Goal: Information Seeking & Learning: Find specific fact

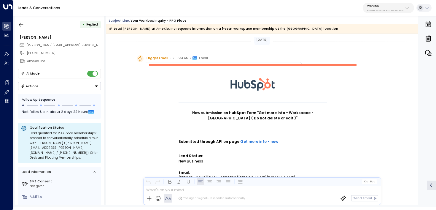
scroll to position [180, 0]
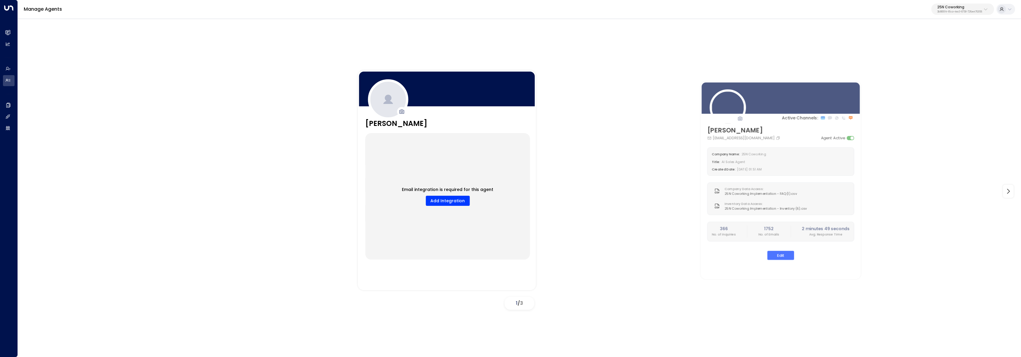
click at [960, 15] on div "Manage Agents 25N Coworking 3b9800f4-81ca-4ec0-8758-72fbe4763f36" at bounding box center [519, 9] width 1003 height 19
click at [961, 11] on p "3b9800f4-81ca-4ec0-8758-72fbe4763f36" at bounding box center [959, 12] width 45 height 2
type input "*******"
click at [943, 46] on div "Newflex ID: 0961307c-78f6-4b98-8ad0-173938f01974" at bounding box center [943, 47] width 81 height 12
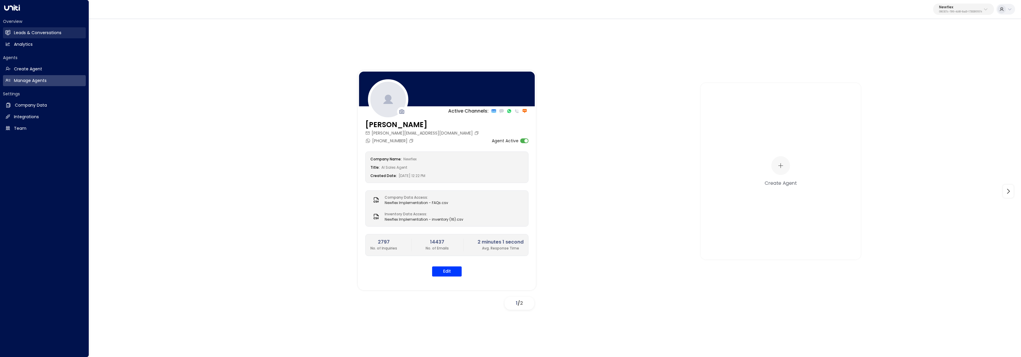
click at [12, 33] on link "Leads & Conversations Leads & Conversations" at bounding box center [44, 32] width 83 height 11
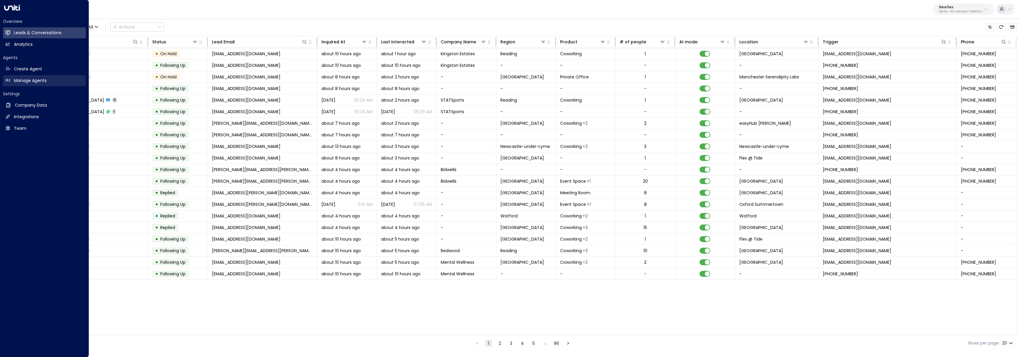
click at [21, 81] on h2 "Manage Agents" at bounding box center [30, 80] width 33 height 6
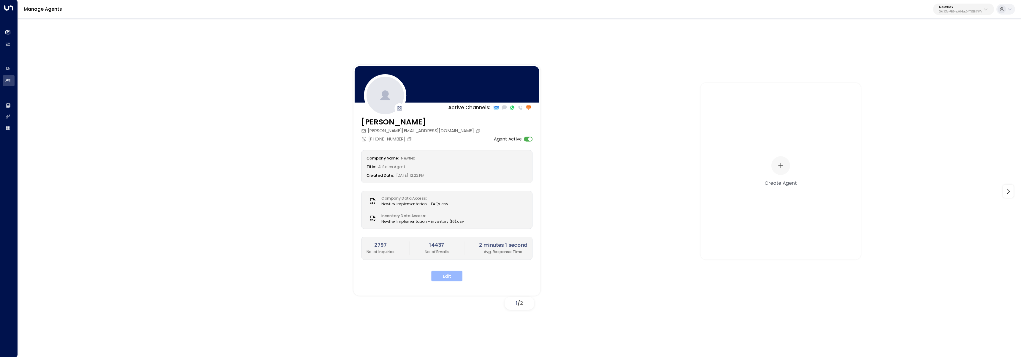
click at [442, 276] on button "Edit" at bounding box center [446, 275] width 31 height 11
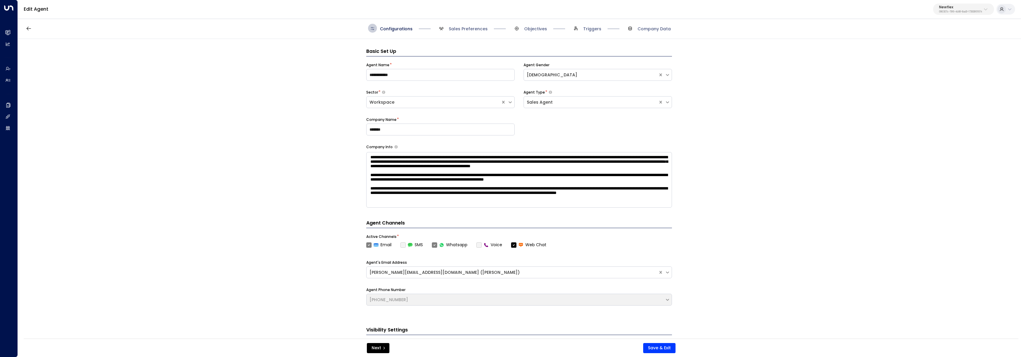
scroll to position [9, 0]
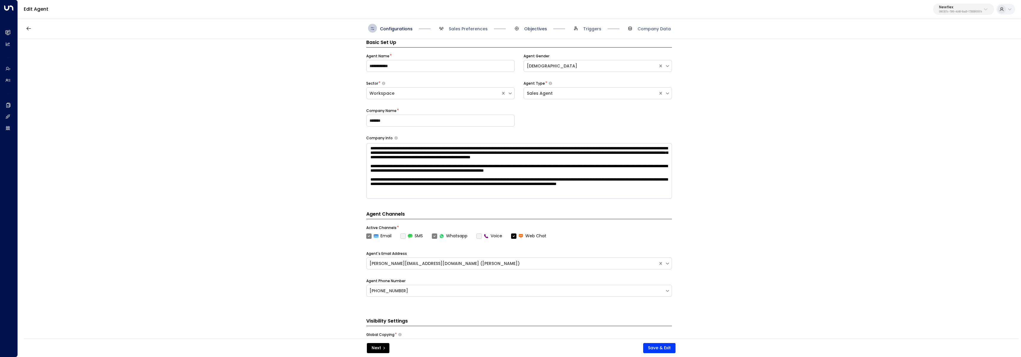
click at [540, 30] on span "Objectives" at bounding box center [535, 29] width 23 height 6
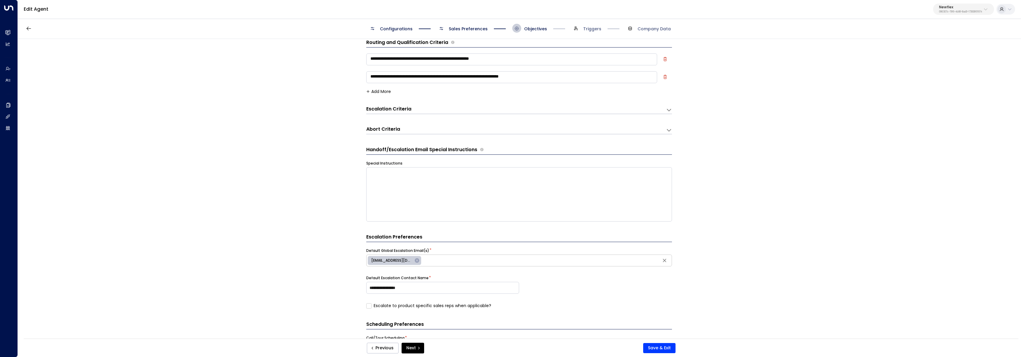
click at [464, 109] on div "Escalation Criteria Reset" at bounding box center [513, 109] width 294 height 7
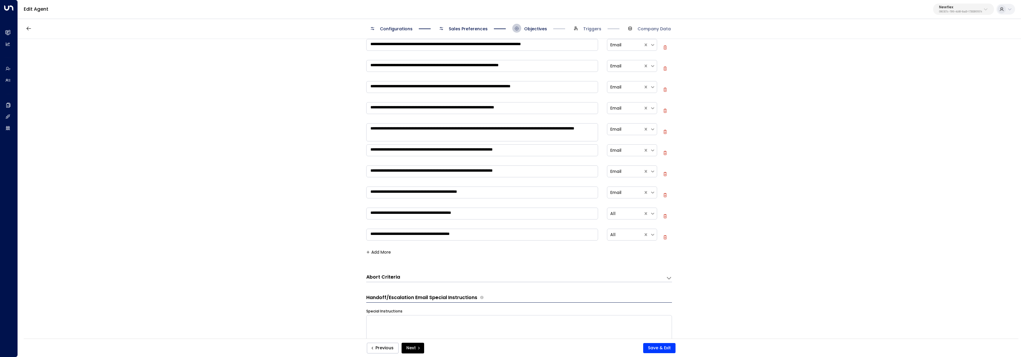
scroll to position [121, 0]
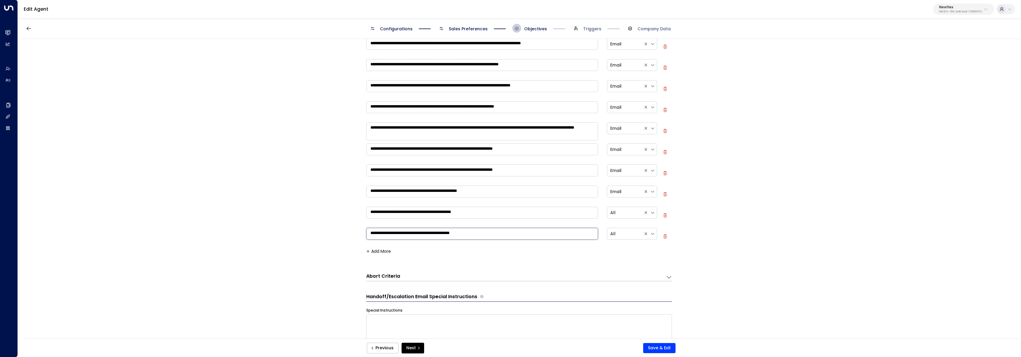
drag, startPoint x: 461, startPoint y: 239, endPoint x: 354, endPoint y: 238, distance: 107.1
click at [354, 238] on div "**********" at bounding box center [519, 190] width 1002 height 303
click at [422, 230] on textarea "**********" at bounding box center [482, 234] width 232 height 12
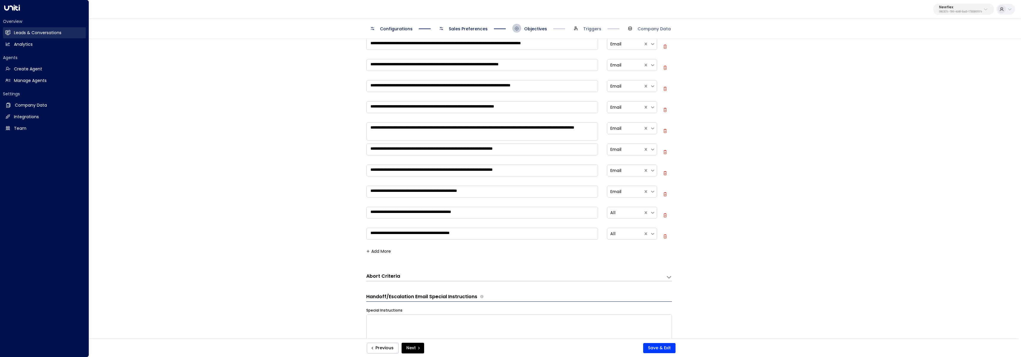
click at [10, 30] on link "Leads & Conversations Leads & Conversations" at bounding box center [44, 32] width 83 height 11
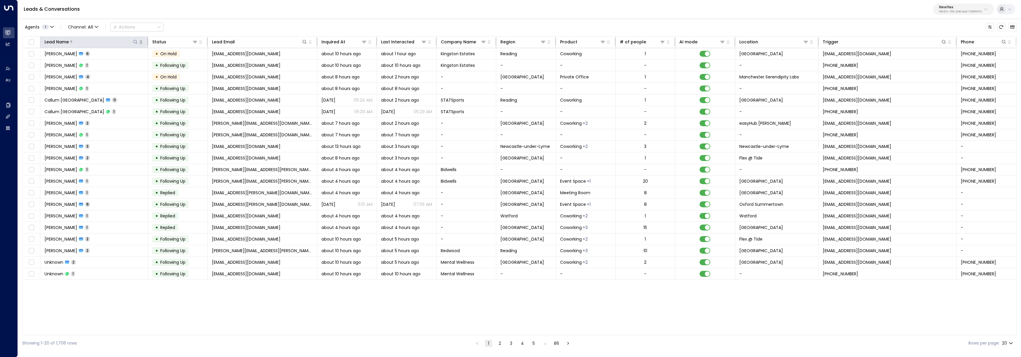
click at [132, 42] on button at bounding box center [135, 42] width 6 height 6
type input "****"
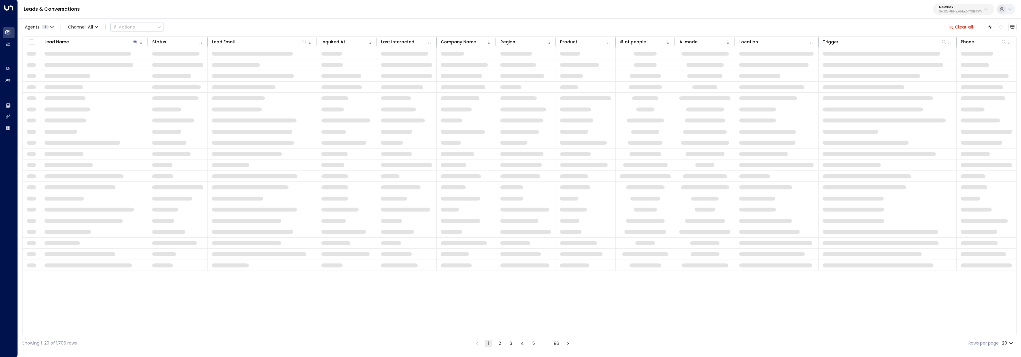
click at [289, 21] on div "Agents 1 Channel: All Actions Clear all" at bounding box center [519, 27] width 994 height 12
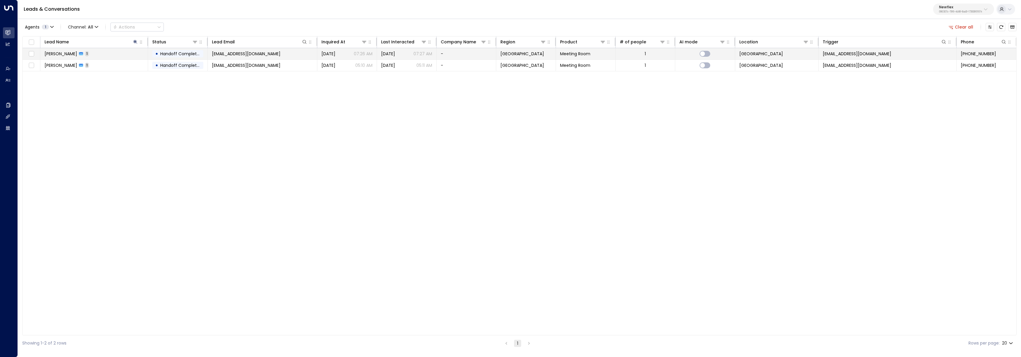
click at [303, 54] on td "ajaysamuel97@gmail.com" at bounding box center [262, 53] width 109 height 11
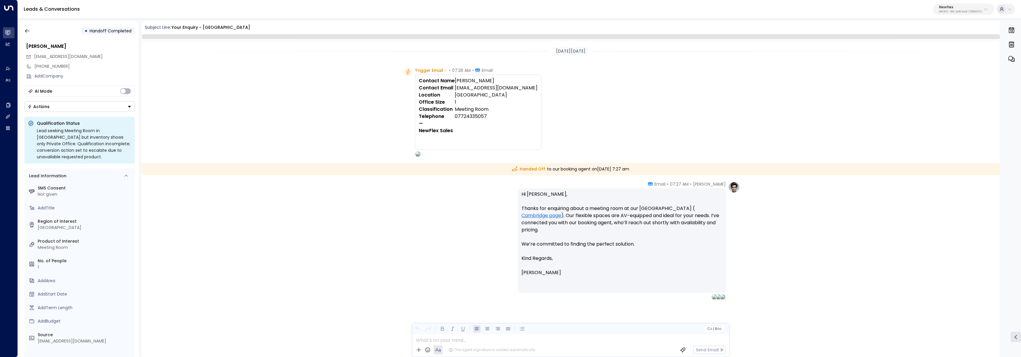
scroll to position [2, 0]
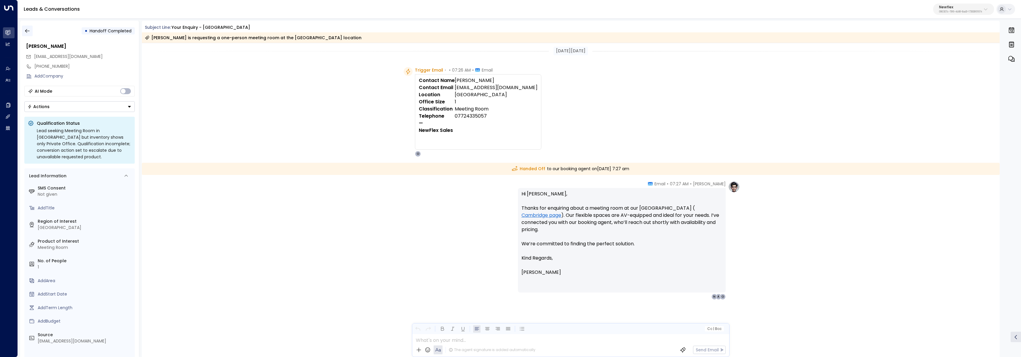
click at [28, 31] on icon "button" at bounding box center [27, 31] width 6 height 6
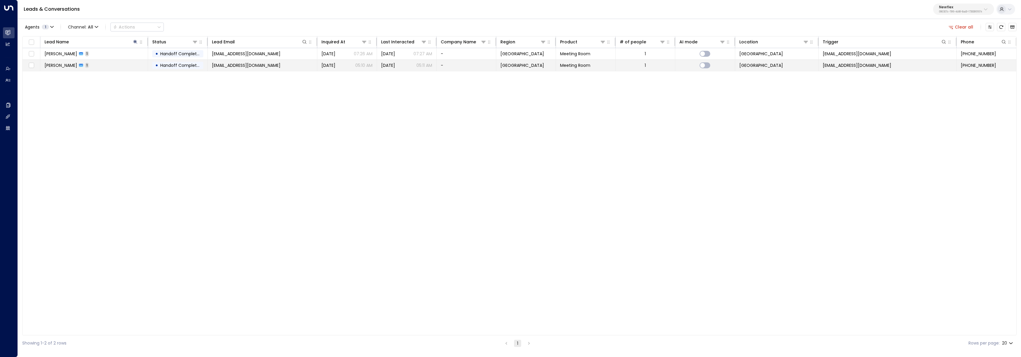
click at [115, 65] on td "Ajay Samuel 1" at bounding box center [94, 65] width 108 height 11
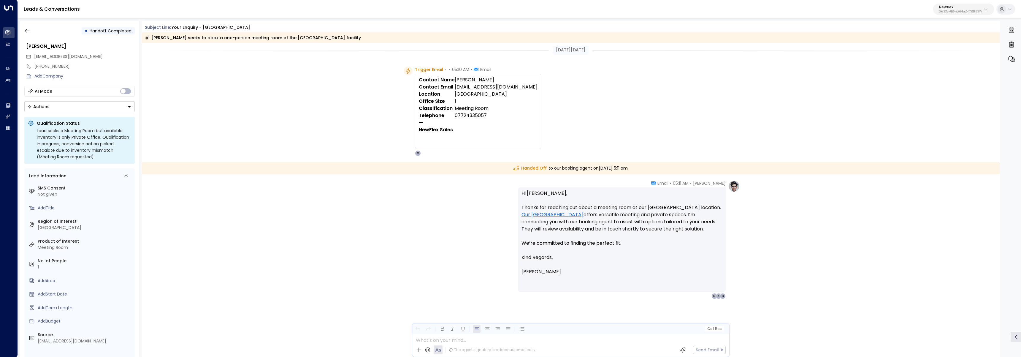
scroll to position [4, 0]
click at [27, 31] on icon "button" at bounding box center [27, 31] width 6 height 6
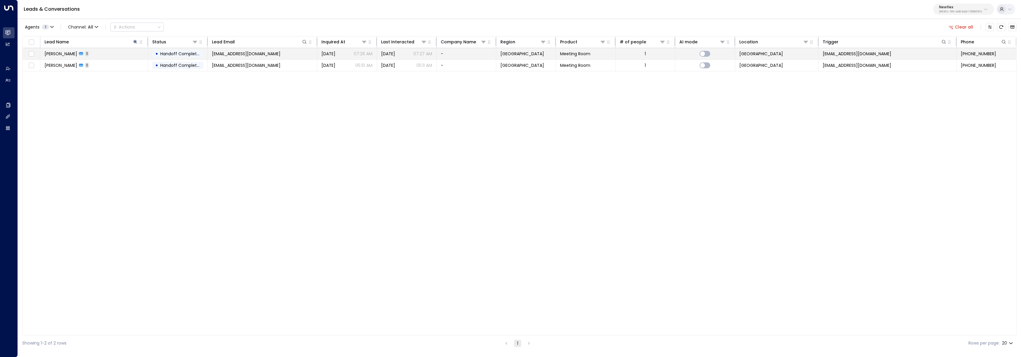
click at [106, 54] on td "Ajay Samuel 1" at bounding box center [94, 53] width 108 height 11
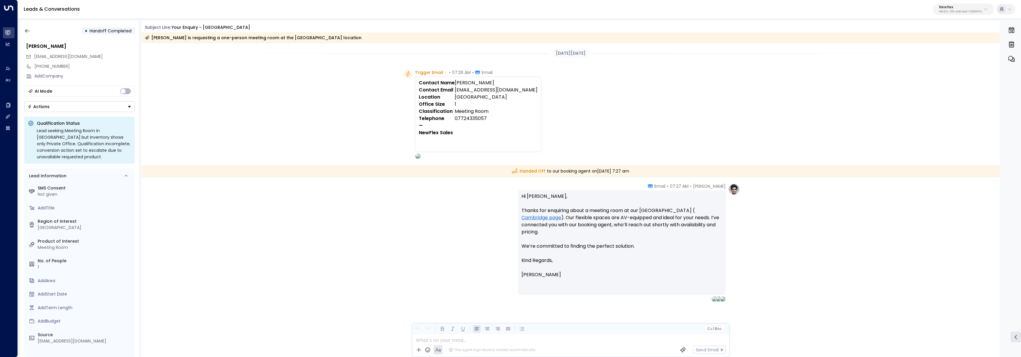
scroll to position [4, 0]
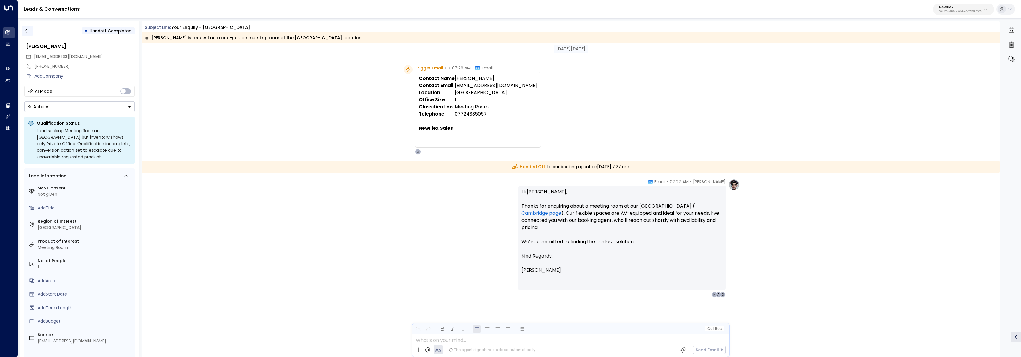
click at [27, 29] on icon "button" at bounding box center [27, 31] width 6 height 6
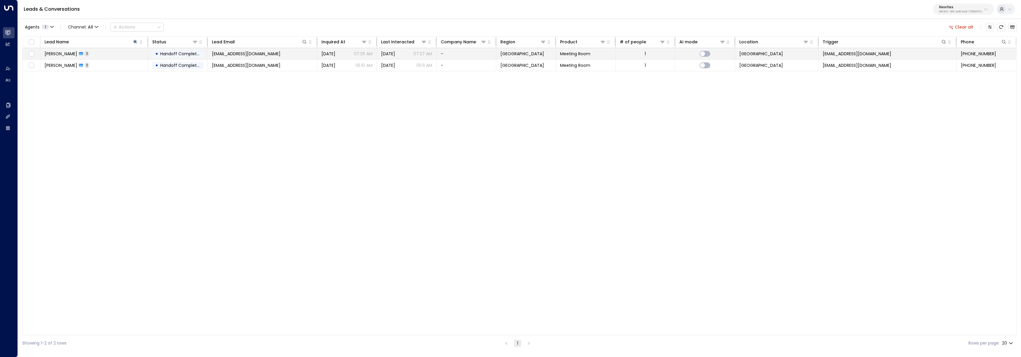
click at [301, 55] on td "ajaysamuel97@gmail.com" at bounding box center [262, 53] width 109 height 11
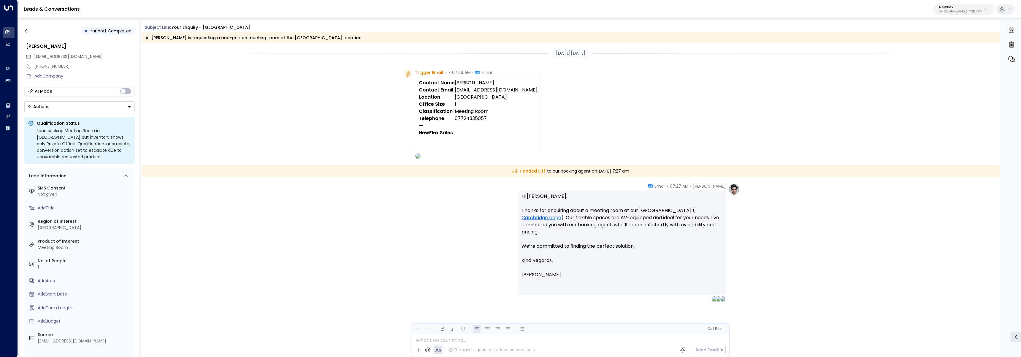
scroll to position [4, 0]
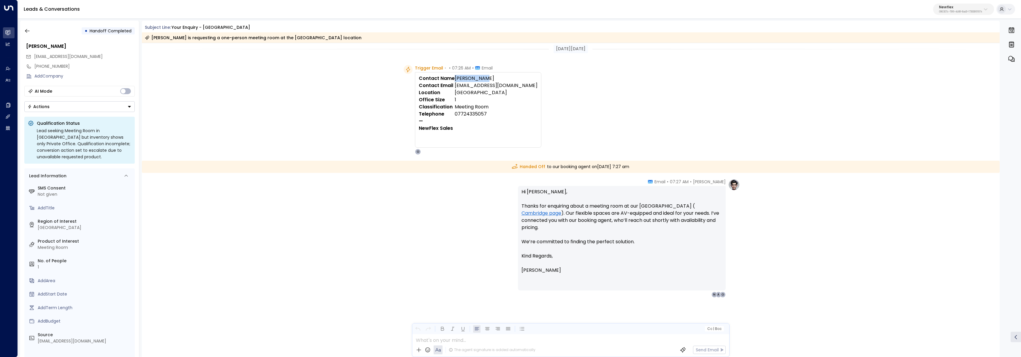
drag, startPoint x: 453, startPoint y: 79, endPoint x: 489, endPoint y: 81, distance: 36.3
click at [489, 81] on td "Ajay Samuel" at bounding box center [496, 78] width 83 height 7
copy td "Ajay Samuel"
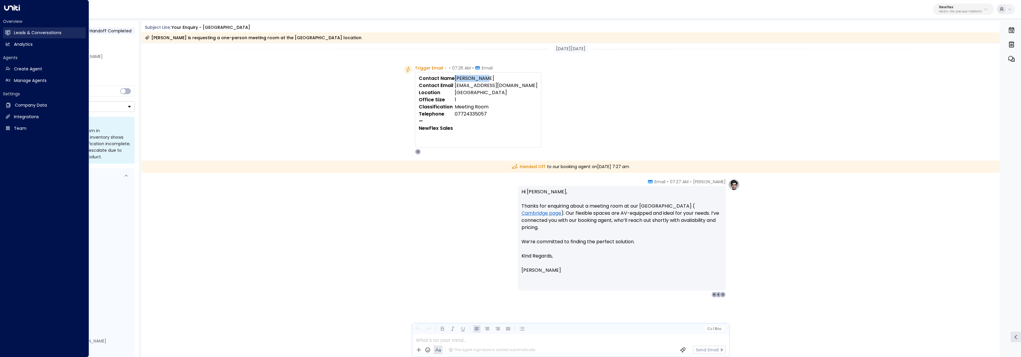
click at [7, 31] on g at bounding box center [7, 32] width 5 height 5
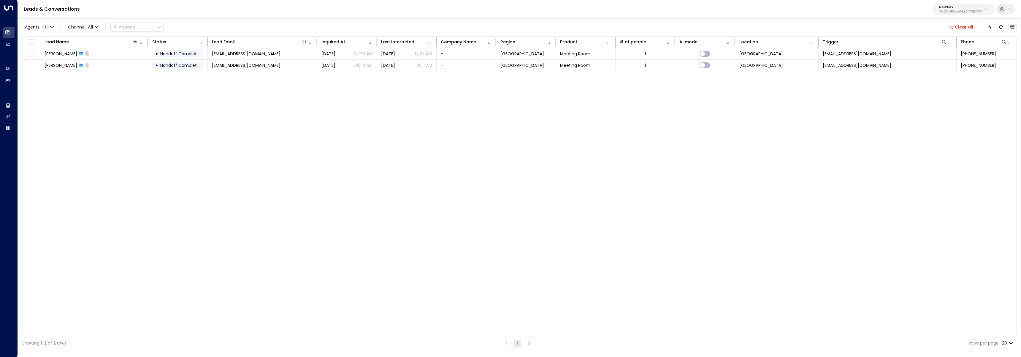
click at [963, 28] on button "Clear all" at bounding box center [961, 27] width 30 height 8
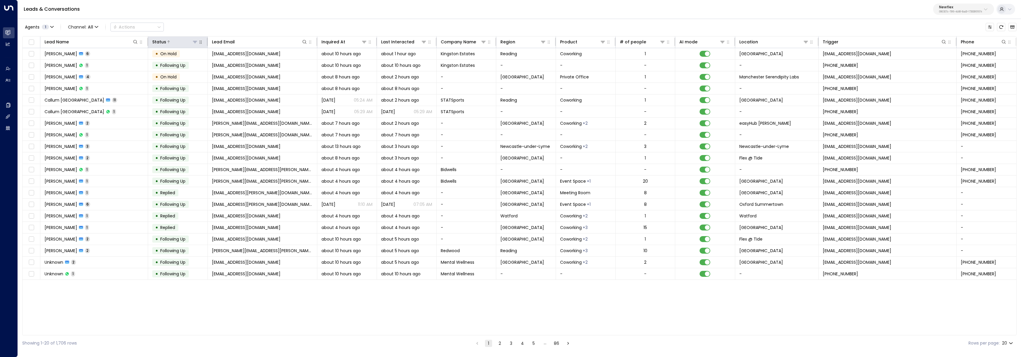
click at [196, 42] on icon at bounding box center [195, 42] width 4 height 2
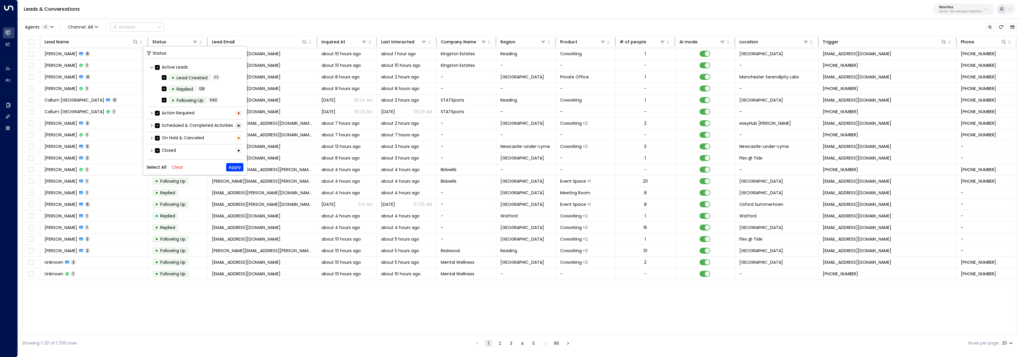
click at [179, 167] on button "Clear" at bounding box center [177, 167] width 12 height 5
click at [151, 150] on icon at bounding box center [152, 151] width 4 height 4
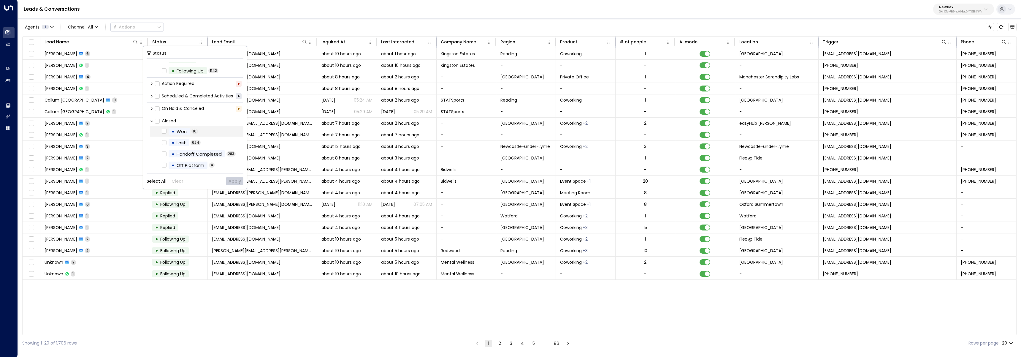
scroll to position [31, 0]
click at [202, 155] on div "Handoff Completed" at bounding box center [199, 152] width 45 height 7
click at [241, 180] on button "Apply" at bounding box center [234, 181] width 17 height 8
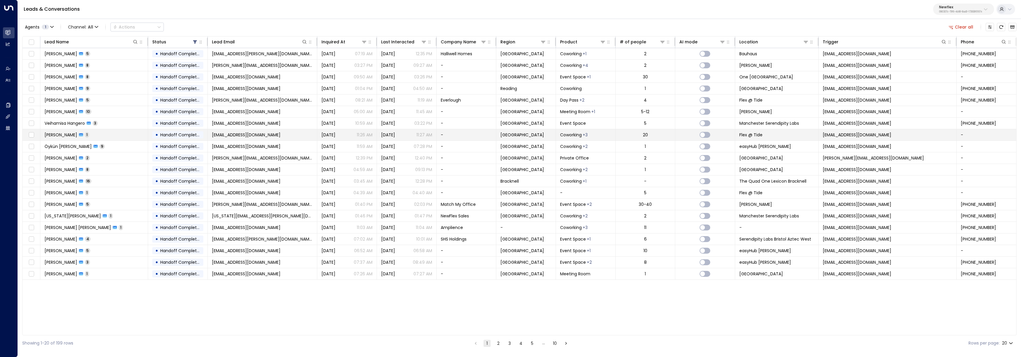
click at [103, 134] on td "Anna Trebble 1" at bounding box center [94, 134] width 108 height 11
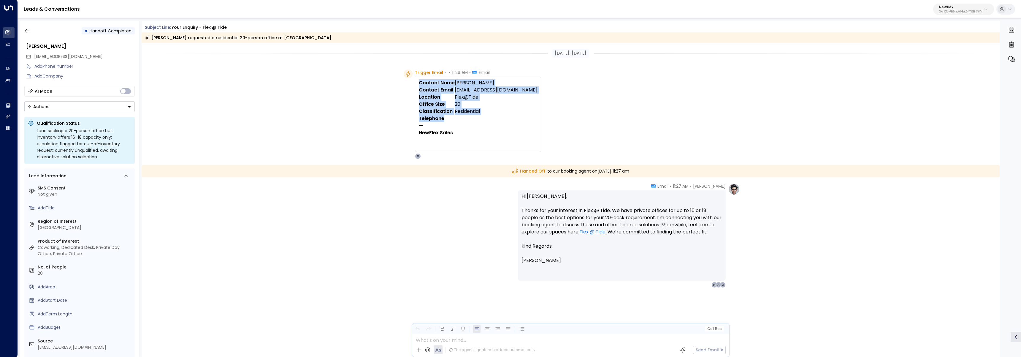
drag, startPoint x: 478, startPoint y: 111, endPoint x: 419, endPoint y: 76, distance: 68.6
click at [419, 77] on div "Contact Name Anna Trebble Contact Email atrebble@nationaltheatre.org.uk Locatio…" at bounding box center [478, 114] width 126 height 75
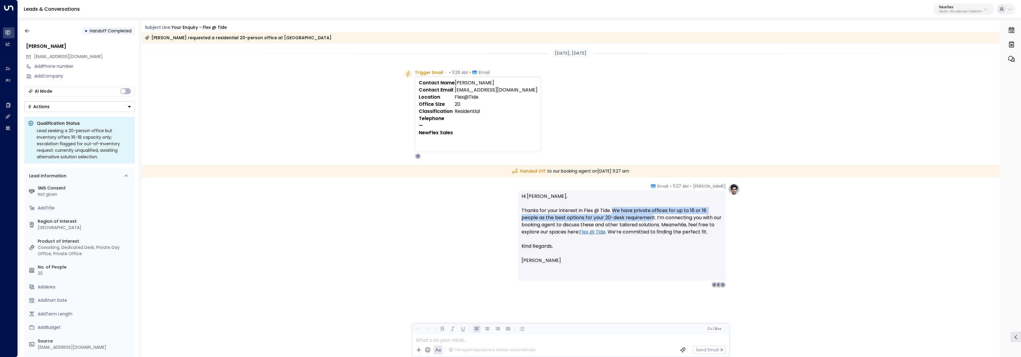
drag, startPoint x: 613, startPoint y: 209, endPoint x: 654, endPoint y: 218, distance: 42.1
click at [654, 218] on p "Hi Anna, Thanks for your interest in Flex @ Tide. We have private offices for u…" at bounding box center [621, 218] width 201 height 50
copy p "We have private offices for up to 16 or 18 people as the best options for your …"
click at [456, 110] on td "Residential" at bounding box center [496, 111] width 83 height 7
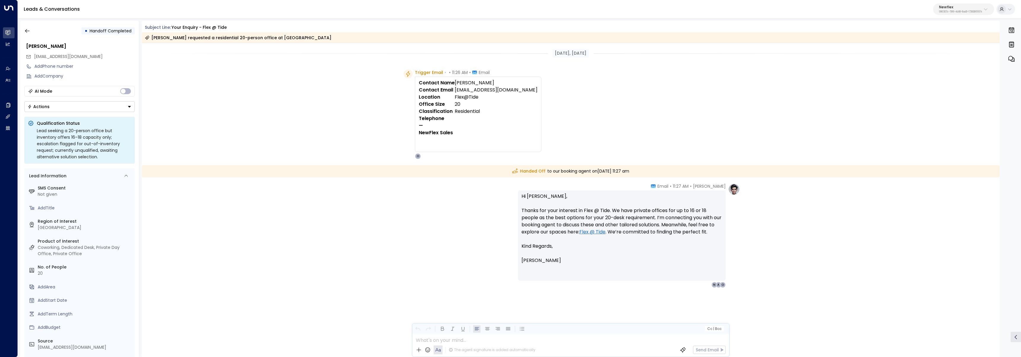
click at [551, 191] on div "Hi Anna, Thanks for your interest in Flex @ Tide. We have private offices for u…" at bounding box center [622, 235] width 208 height 90
drag, startPoint x: 522, startPoint y: 210, endPoint x: 655, endPoint y: 217, distance: 133.7
click at [655, 217] on p "Hi Anna, Thanks for your interest in Flex @ Tide. We have private offices for u…" at bounding box center [621, 218] width 201 height 50
copy p "Thanks for your interest in Flex @ Tide. We have private offices for up to 16 o…"
click at [456, 102] on td "20" at bounding box center [496, 104] width 83 height 7
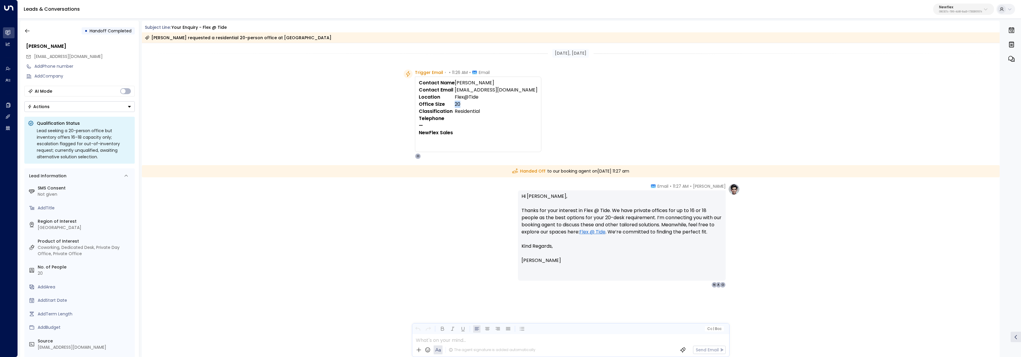
click at [456, 102] on td "20" at bounding box center [496, 104] width 83 height 7
drag, startPoint x: 692, startPoint y: 210, endPoint x: 657, endPoint y: 214, distance: 35.0
click at [657, 214] on p "Hi Anna, Thanks for your interest in Flex @ Tide. We have private offices for u…" at bounding box center [621, 218] width 201 height 50
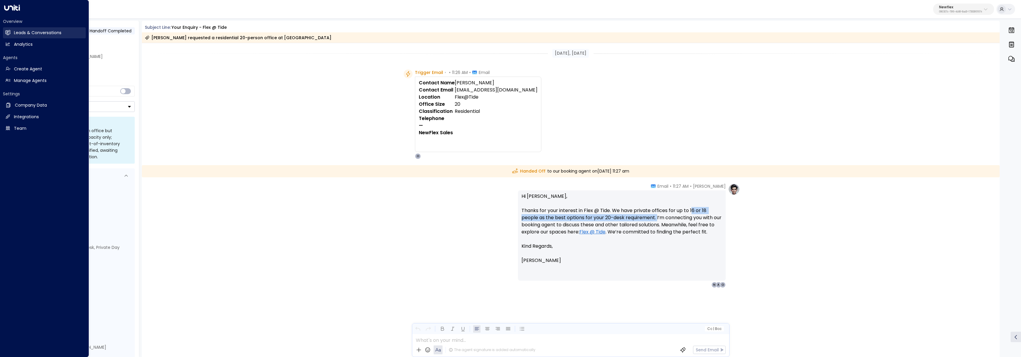
click at [8, 30] on icon at bounding box center [7, 32] width 5 height 5
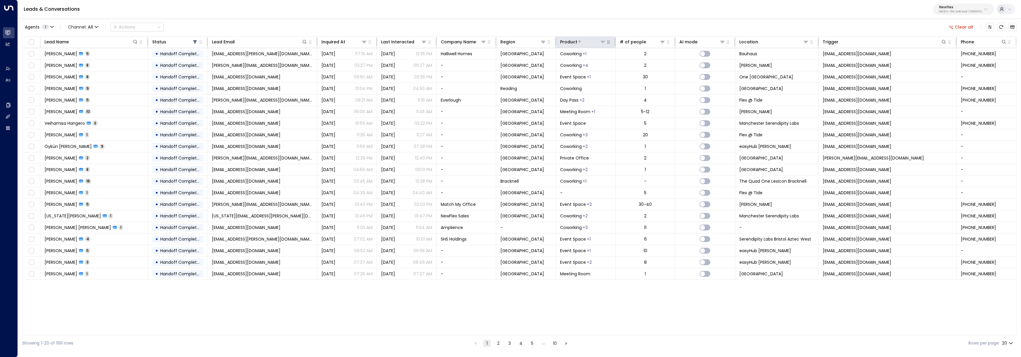
click at [603, 44] on icon at bounding box center [602, 41] width 5 height 5
click at [593, 137] on button "Clear" at bounding box center [592, 136] width 12 height 5
click at [578, 82] on div "Meeting Room" at bounding box center [582, 84] width 30 height 6
click at [638, 137] on button "Apply" at bounding box center [635, 136] width 17 height 8
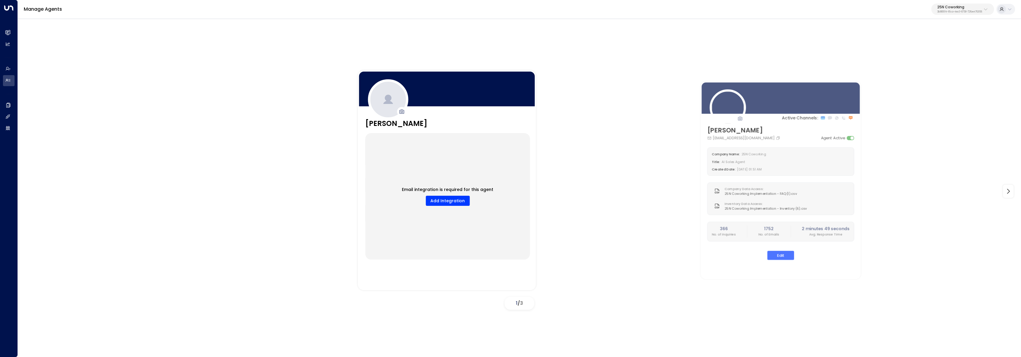
click at [954, 6] on p "25N Coworking" at bounding box center [959, 7] width 45 height 4
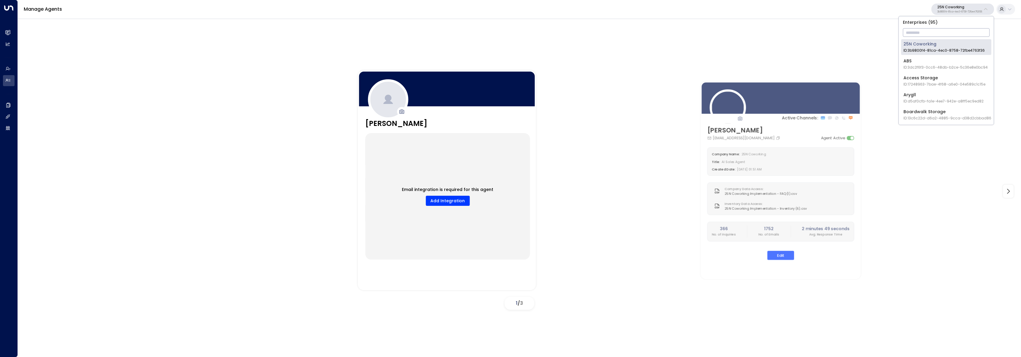
type input "*"
type input "*******"
click at [926, 44] on div "Venture X / Office Evolution - Carolinas ID: 69e21571-8cb6-479e-9956-a76f3a0405…" at bounding box center [945, 47] width 85 height 12
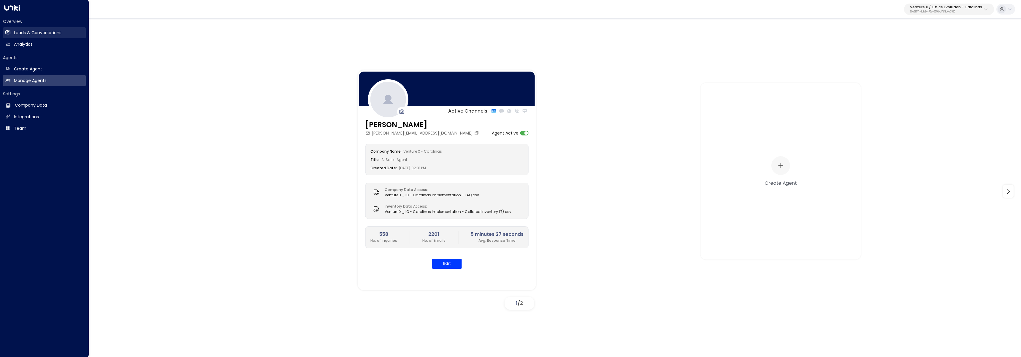
click at [8, 35] on link "Leads & Conversations Leads & Conversations" at bounding box center [44, 32] width 83 height 11
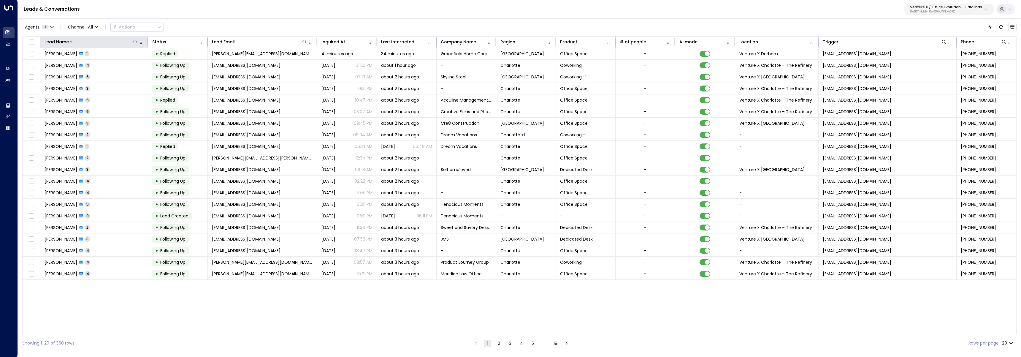
click at [136, 41] on icon at bounding box center [136, 42] width 4 height 4
type input "*******"
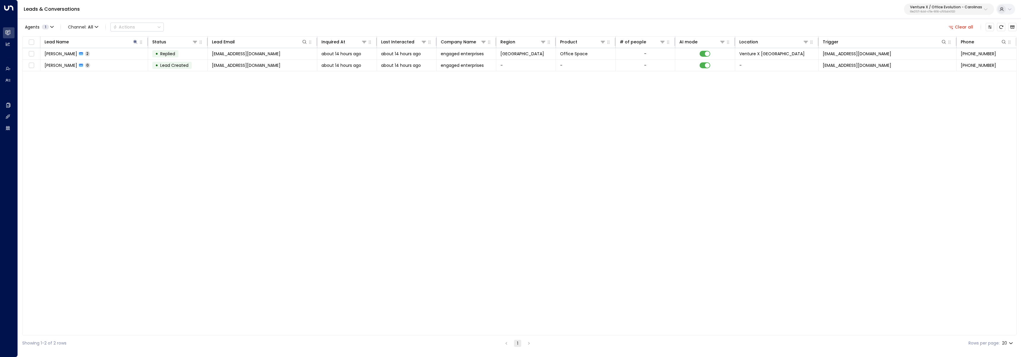
click at [183, 12] on div "Leads & Conversations Venture X / Office Evolution - Carolinas 69e21571-8cb6-47…" at bounding box center [519, 9] width 1003 height 19
click at [892, 63] on td "[EMAIL_ADDRESS][DOMAIN_NAME]" at bounding box center [887, 65] width 138 height 11
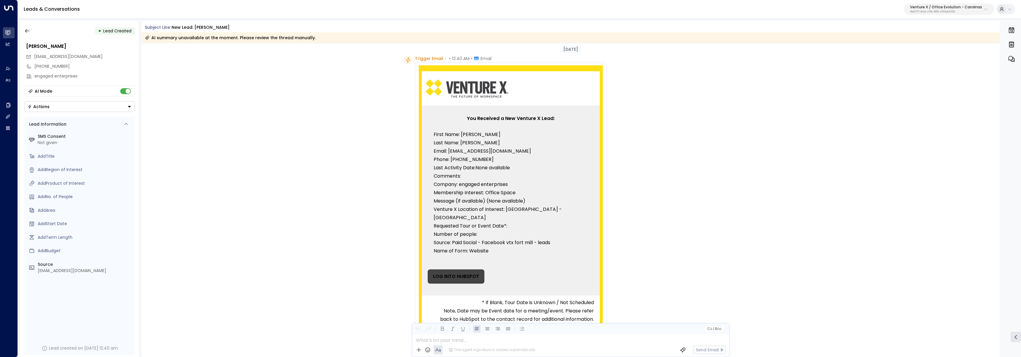
scroll to position [47, 0]
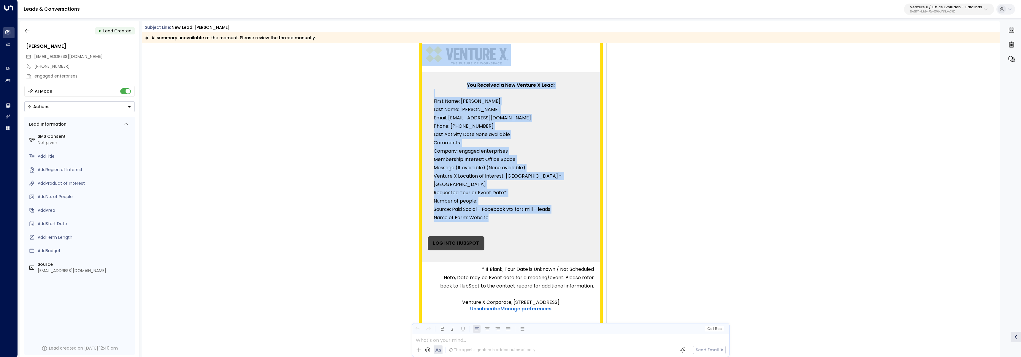
drag, startPoint x: 495, startPoint y: 208, endPoint x: 414, endPoint y: 97, distance: 137.1
click at [415, 97] on div "You Received a New Venture X Lead: First Name: [PERSON_NAME] Last Name: [PERSON…" at bounding box center [511, 182] width 192 height 306
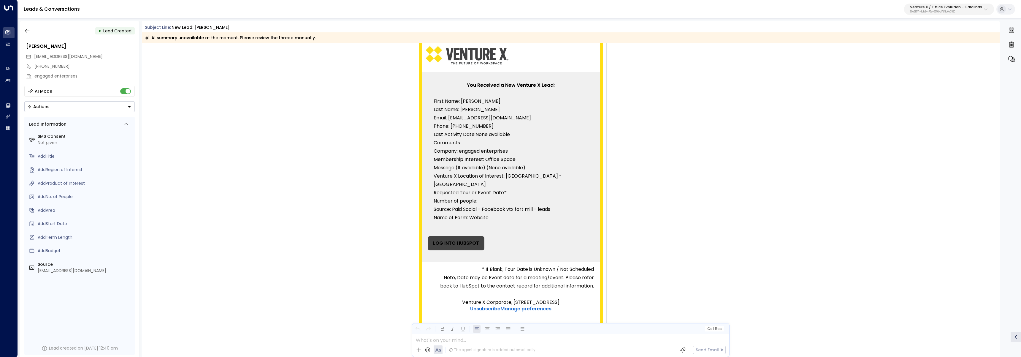
click at [461, 115] on p "Email: [EMAIL_ADDRESS][DOMAIN_NAME]" at bounding box center [510, 118] width 154 height 8
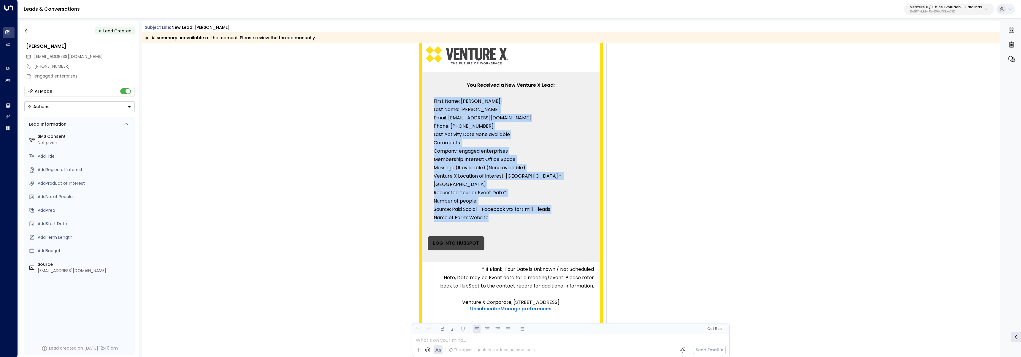
drag, startPoint x: 498, startPoint y: 206, endPoint x: 426, endPoint y: 98, distance: 129.9
click at [426, 98] on td "You Received a New Venture X Lead: First Name: [PERSON_NAME] Last Name: [PERSON…" at bounding box center [511, 156] width 178 height 154
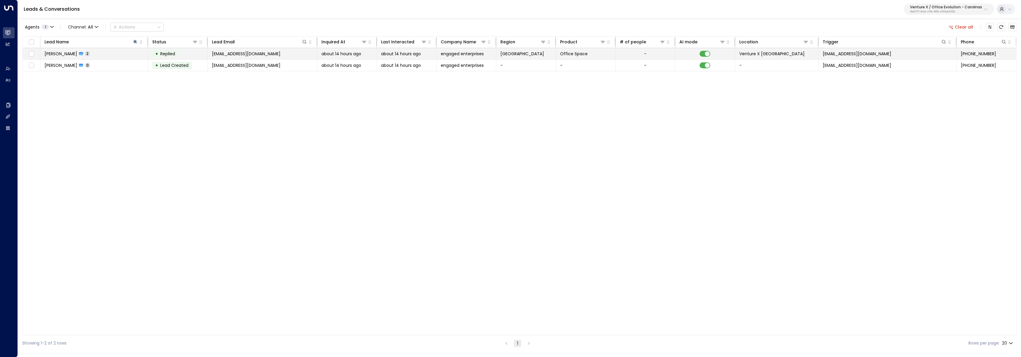
click at [420, 54] on span "about 14 hours ago" at bounding box center [401, 54] width 40 height 6
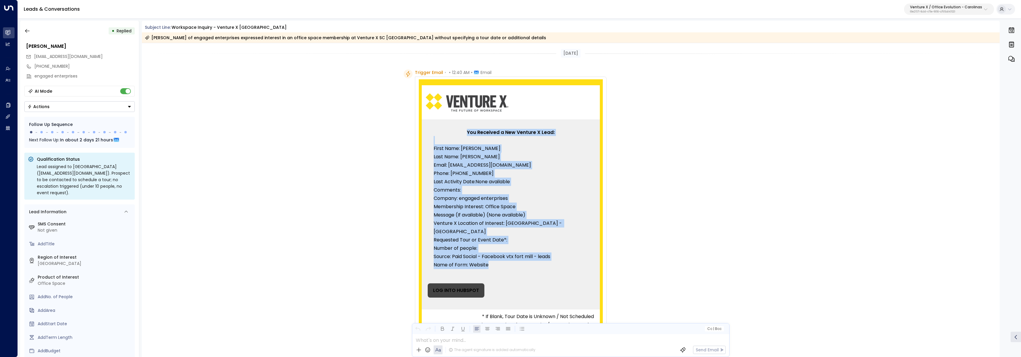
drag, startPoint x: 498, startPoint y: 260, endPoint x: 417, endPoint y: 130, distance: 153.4
click at [419, 130] on div "You Received a New Venture X Lead: First Name: Rebecca Last Name: Souza Email: …" at bounding box center [511, 214] width 184 height 190
click at [433, 156] on p "Last Name: [PERSON_NAME]" at bounding box center [510, 157] width 154 height 8
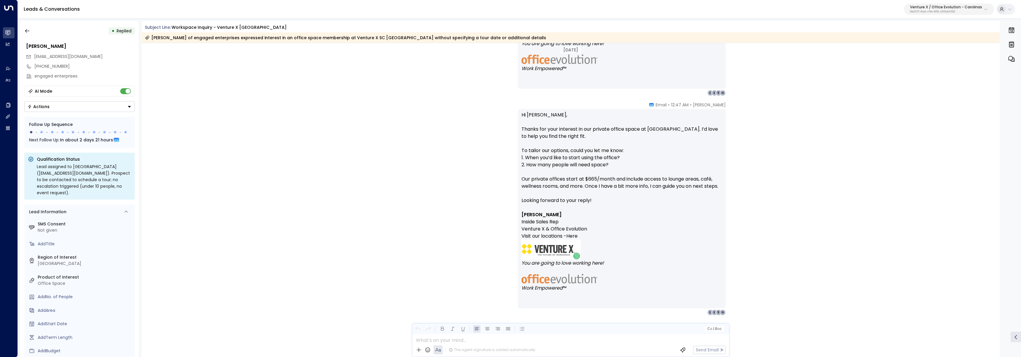
scroll to position [479, 0]
